Goal: Task Accomplishment & Management: Complete application form

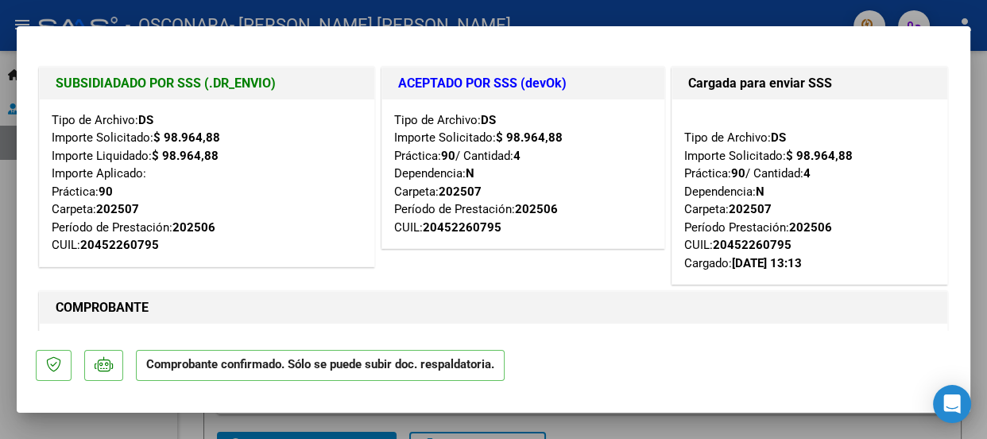
click at [975, 58] on div at bounding box center [493, 219] width 987 height 439
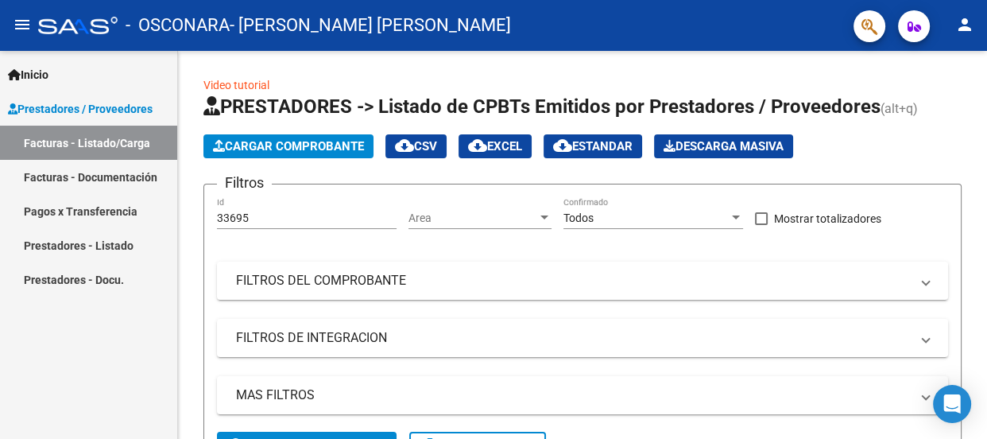
click at [61, 100] on span "Prestadores / Proveedores" at bounding box center [80, 108] width 145 height 17
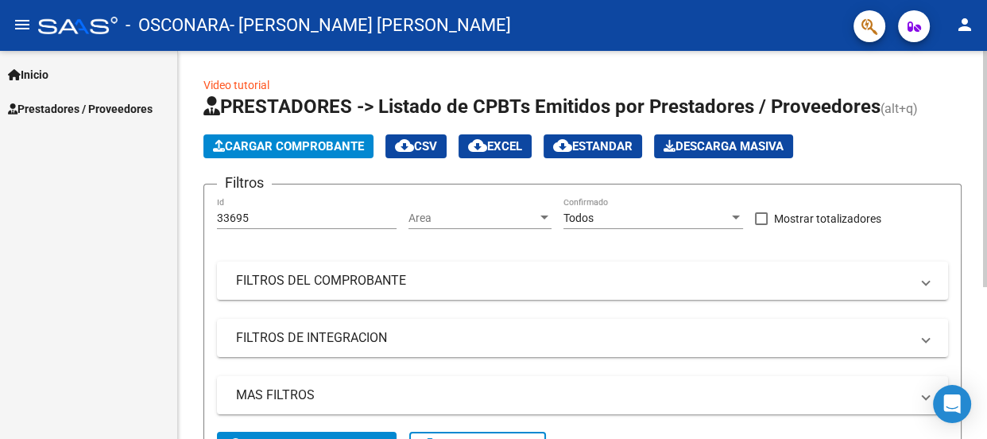
click at [297, 143] on span "Cargar Comprobante" at bounding box center [288, 146] width 151 height 14
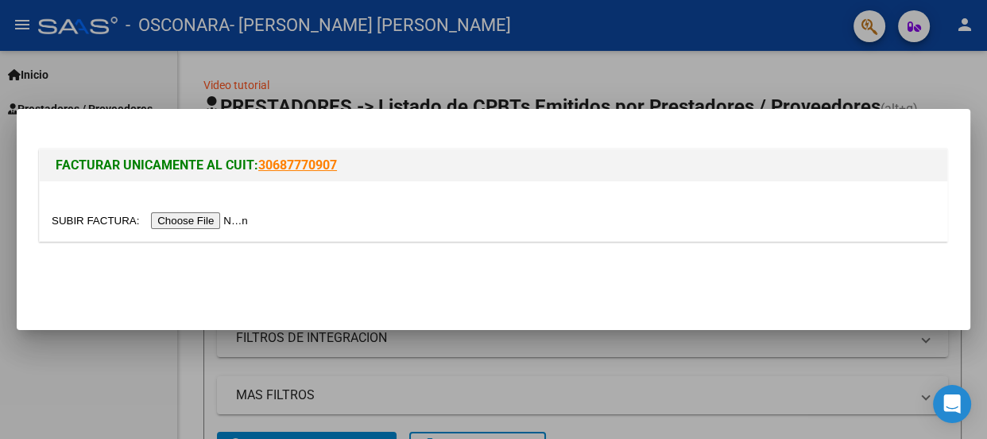
click at [223, 219] on input "file" at bounding box center [152, 220] width 201 height 17
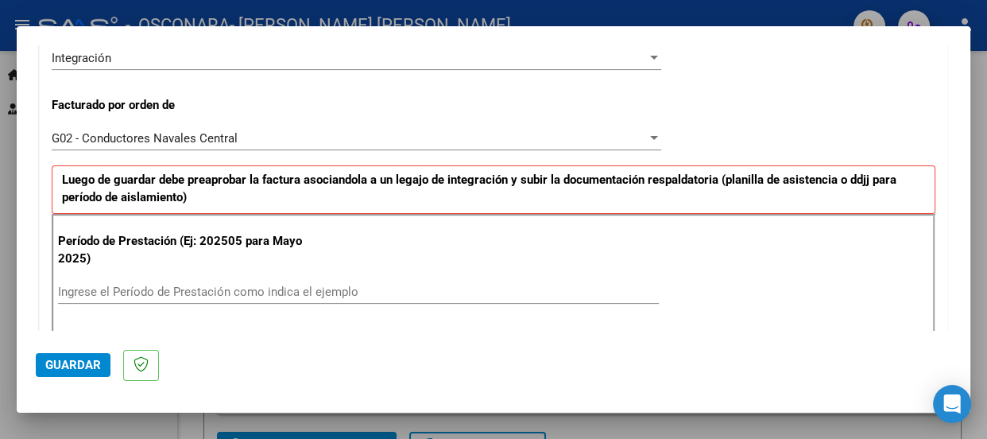
scroll to position [452, 0]
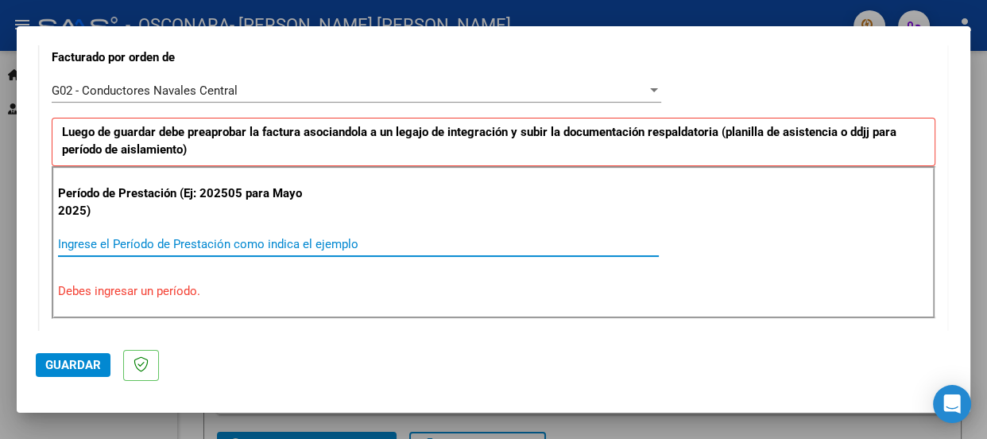
click at [341, 243] on input "Ingrese el Período de Prestación como indica el ejemplo" at bounding box center [358, 244] width 601 height 14
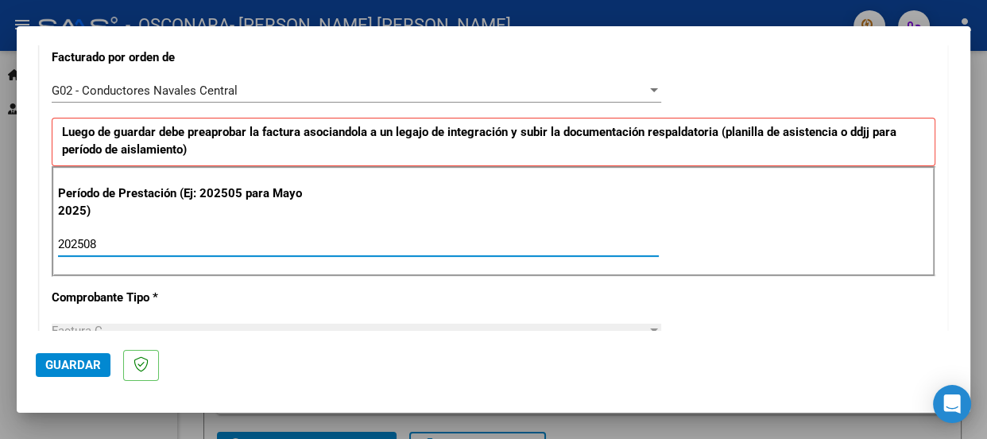
type input "202508"
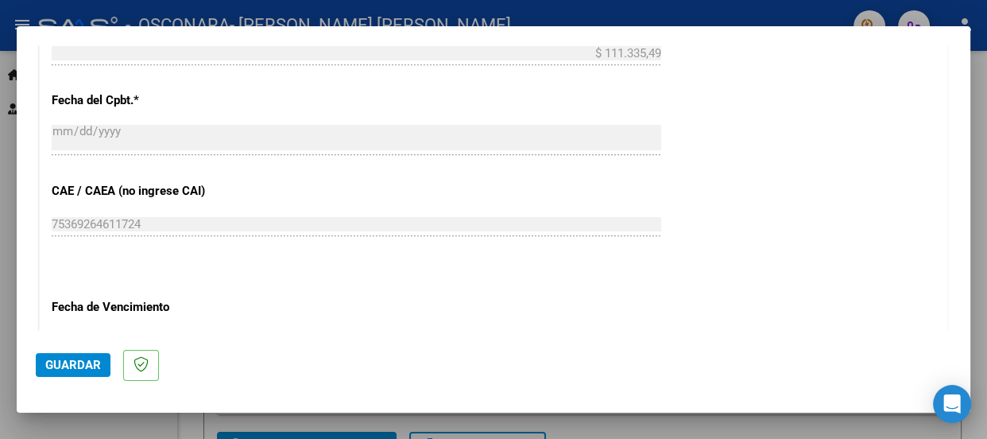
scroll to position [1087, 0]
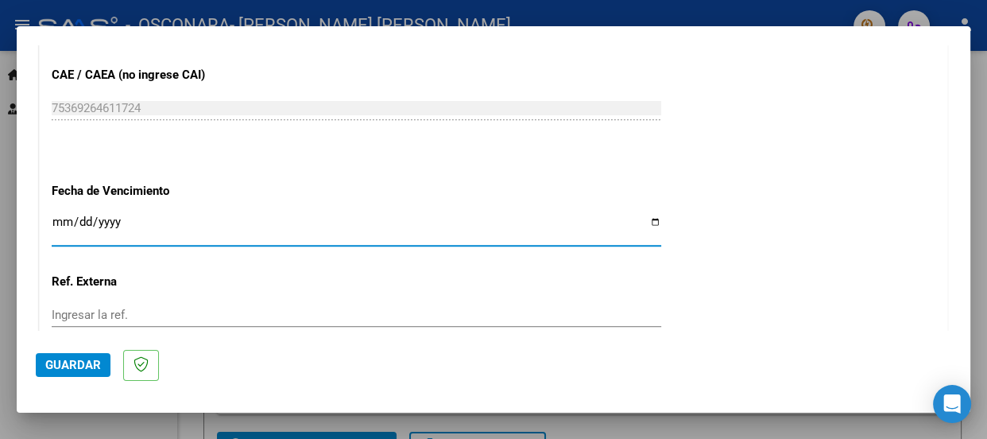
click at [64, 218] on input "Ingresar la fecha" at bounding box center [357, 227] width 610 height 25
type input "[DATE]"
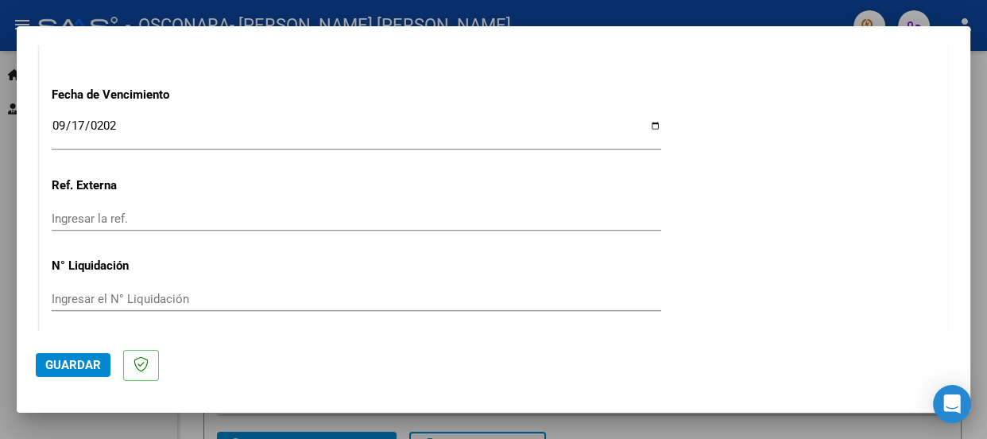
scroll to position [1241, 0]
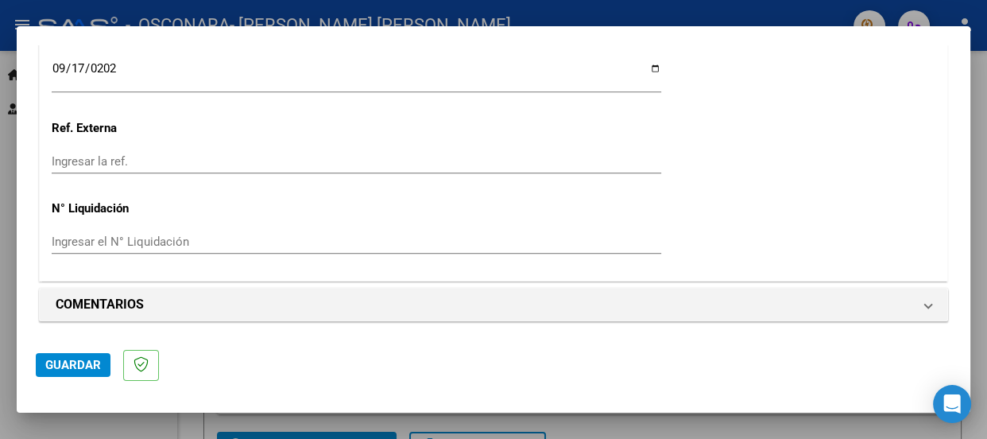
click at [66, 358] on span "Guardar" at bounding box center [73, 365] width 56 height 14
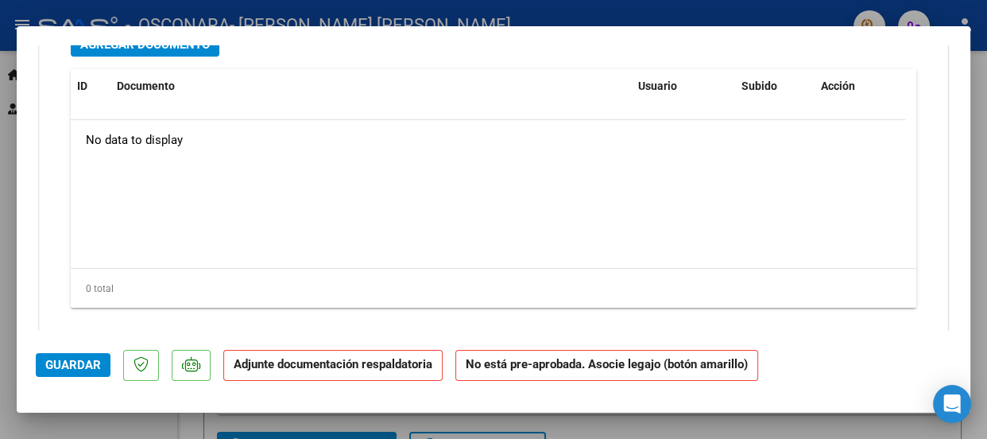
scroll to position [1653, 0]
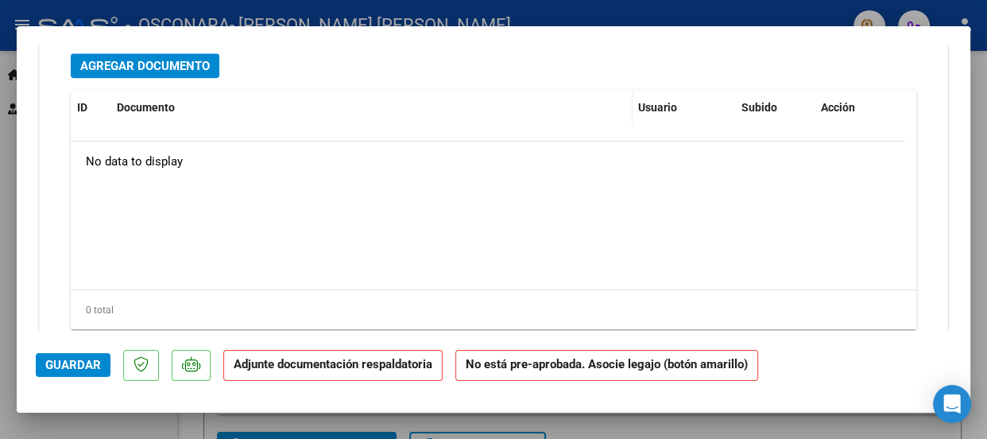
click at [164, 66] on span "Agregar Documento" at bounding box center [145, 66] width 130 height 14
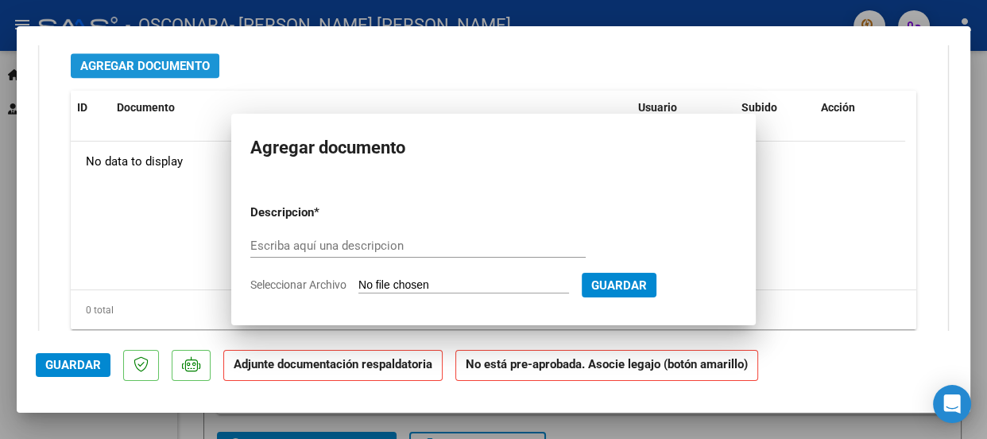
scroll to position [1647, 0]
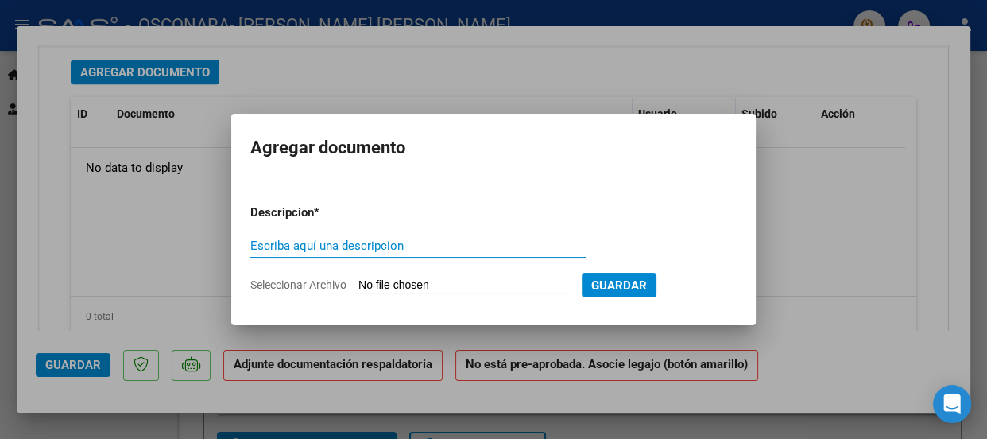
click at [357, 248] on input "Escriba aquí una descripcion" at bounding box center [417, 245] width 335 height 14
type input "asistencia agosto [PERSON_NAME]"
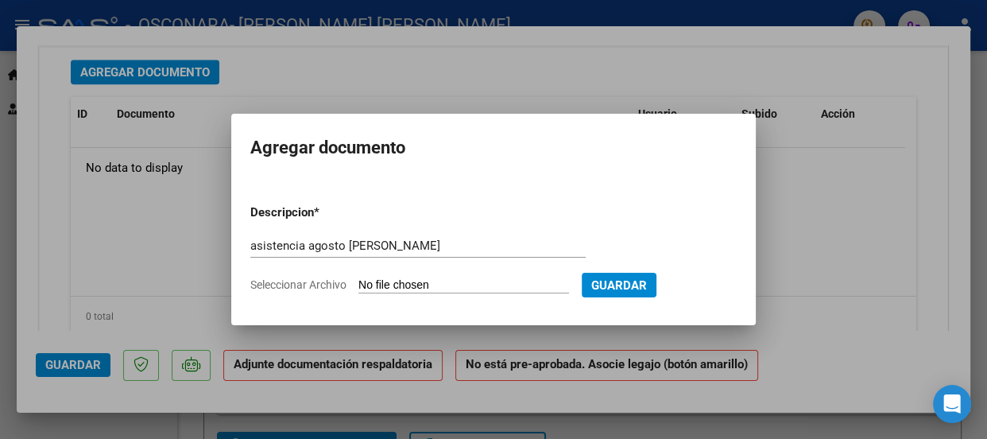
click at [300, 281] on span "Seleccionar Archivo" at bounding box center [298, 284] width 96 height 13
click at [359, 281] on input "Seleccionar Archivo" at bounding box center [464, 285] width 211 height 15
type input "C:\fakepath\ASIST [PERSON_NAME].pdf"
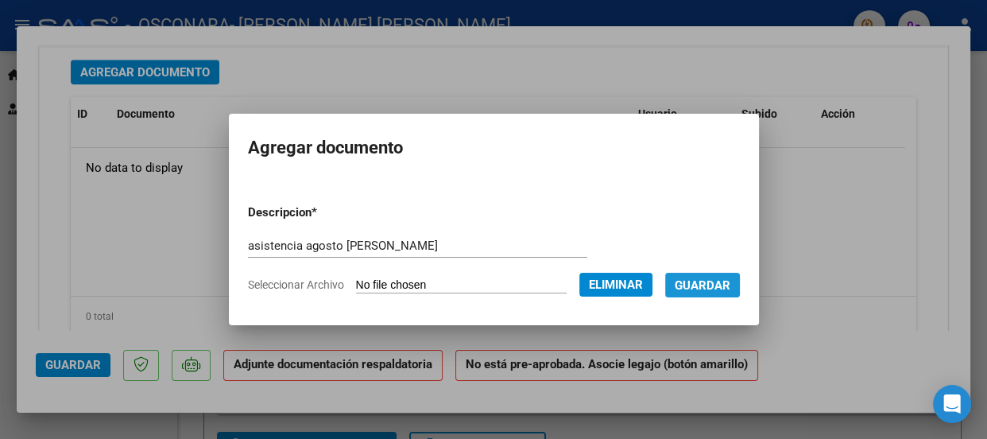
click at [701, 283] on span "Guardar" at bounding box center [703, 285] width 56 height 14
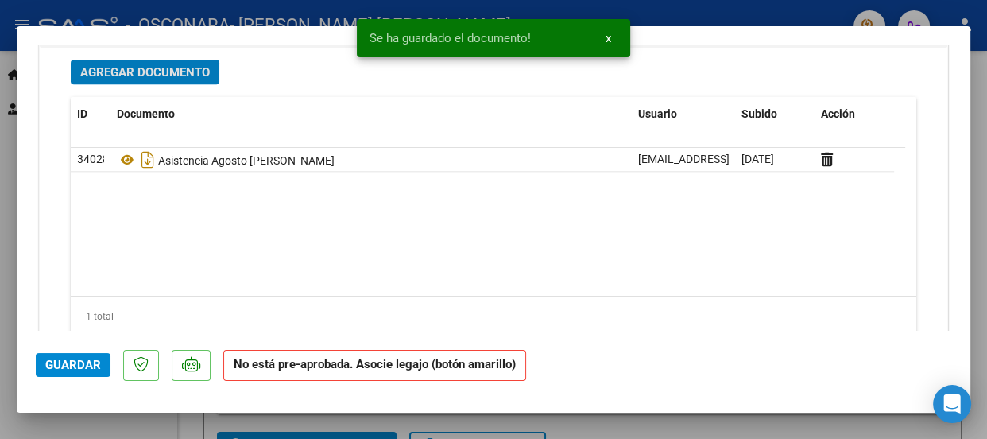
click at [149, 68] on span "Agregar Documento" at bounding box center [145, 72] width 130 height 14
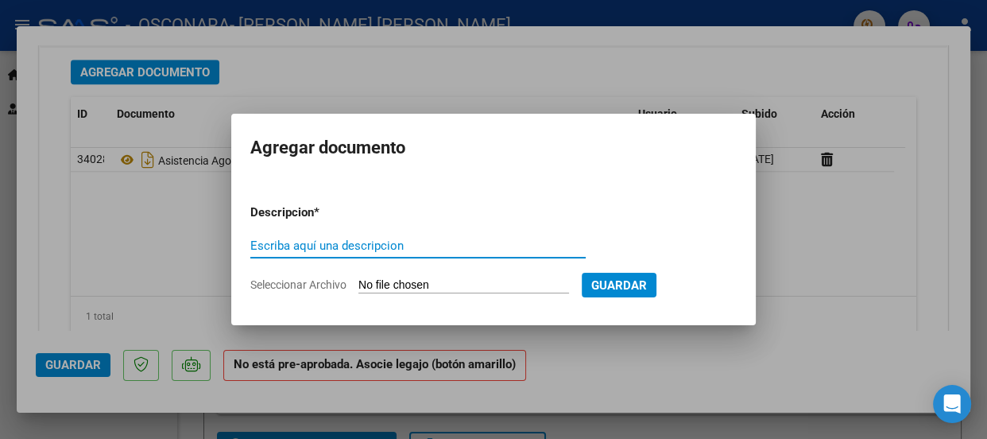
click at [290, 246] on input "Escriba aquí una descripcion" at bounding box center [417, 245] width 335 height 14
type input "informe mensual agosto [PERSON_NAME]"
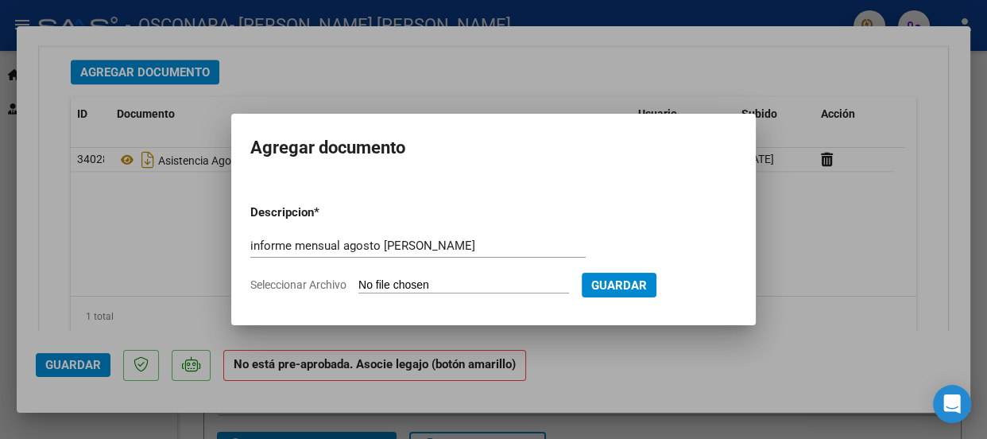
click at [318, 283] on span "Seleccionar Archivo" at bounding box center [298, 284] width 96 height 13
click at [359, 283] on input "Seleccionar Archivo" at bounding box center [464, 285] width 211 height 15
type input "C:\fakepath\INFORME [PERSON_NAME].pdf"
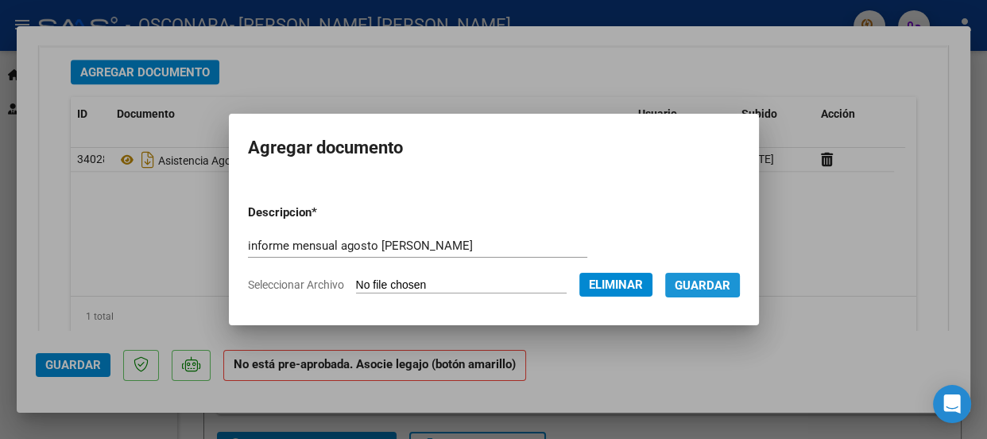
click at [694, 278] on span "Guardar" at bounding box center [703, 285] width 56 height 14
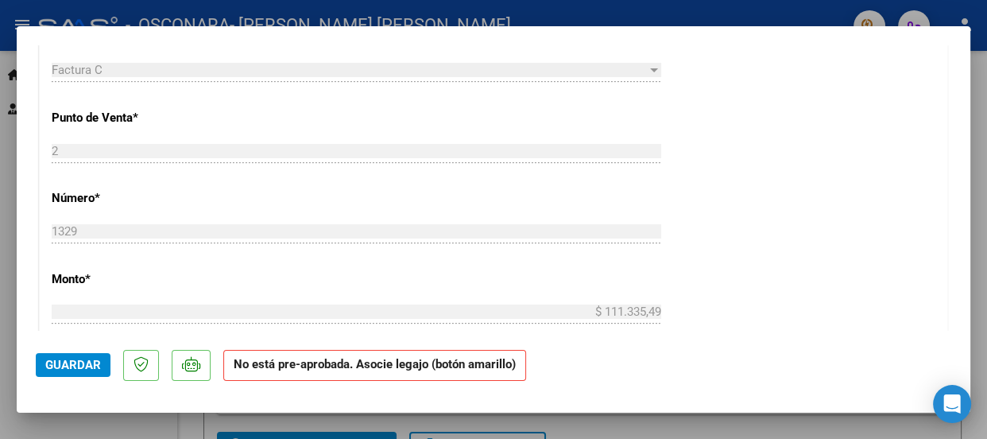
scroll to position [0, 0]
